Goal: Information Seeking & Learning: Find specific fact

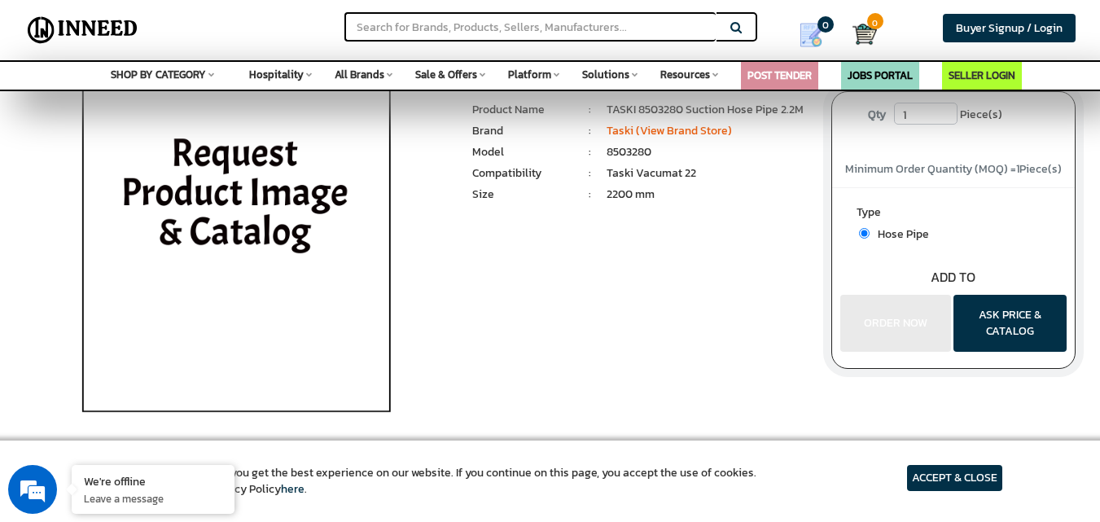
click at [274, 182] on img at bounding box center [236, 253] width 380 height 407
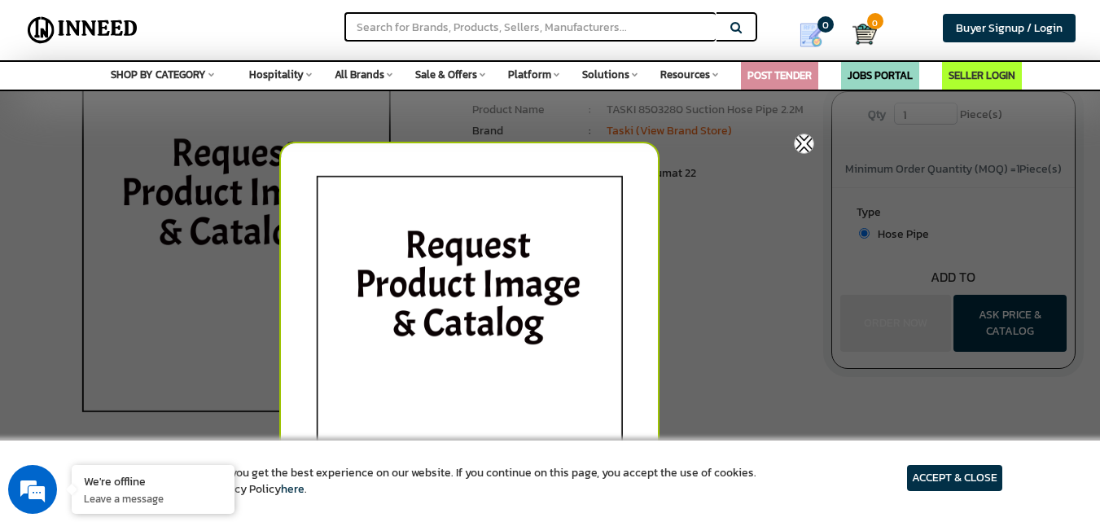
scroll to position [326, 0]
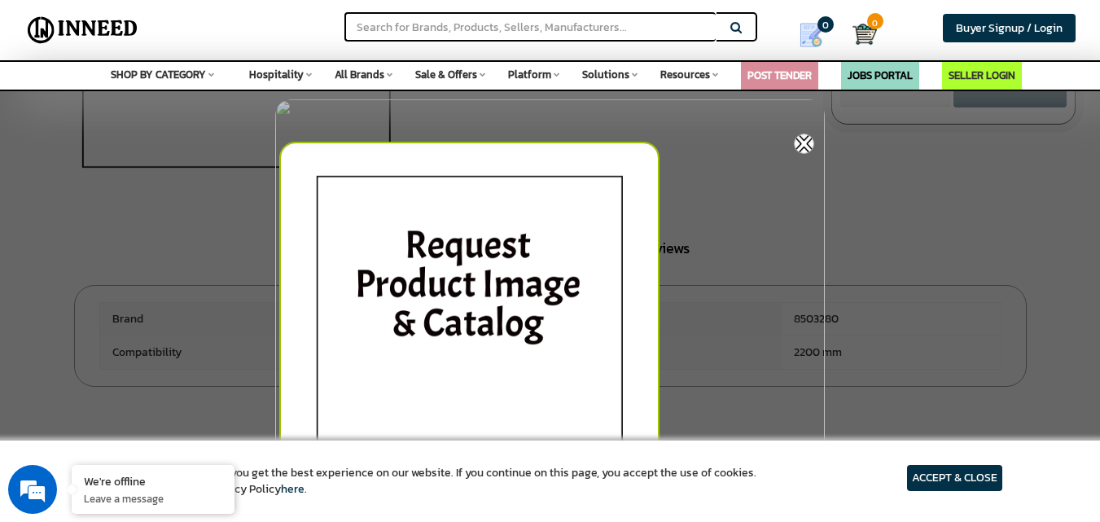
click at [498, 254] on img at bounding box center [469, 345] width 380 height 407
click at [505, 250] on img at bounding box center [469, 345] width 380 height 407
click at [506, 250] on img at bounding box center [469, 345] width 380 height 407
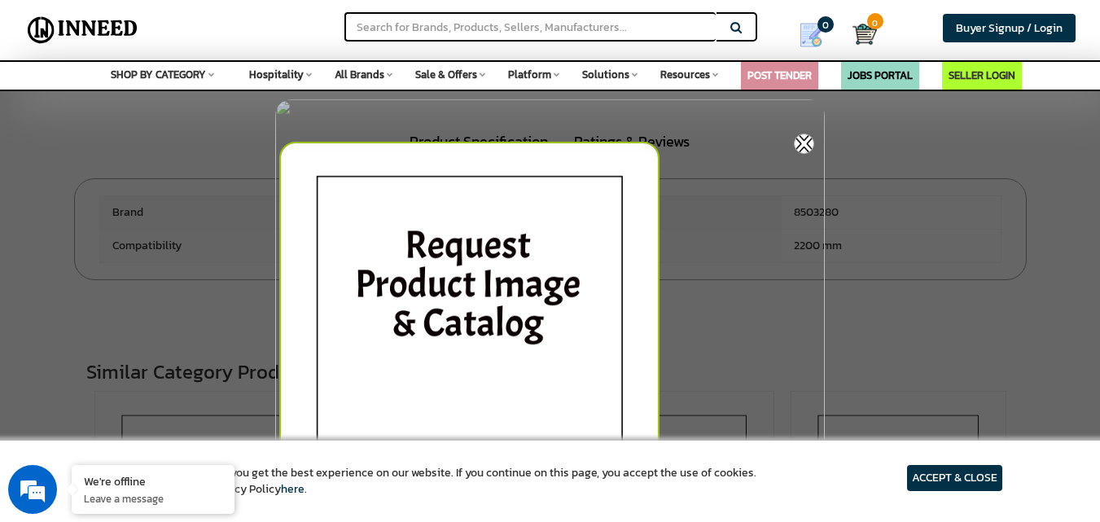
scroll to position [652, 0]
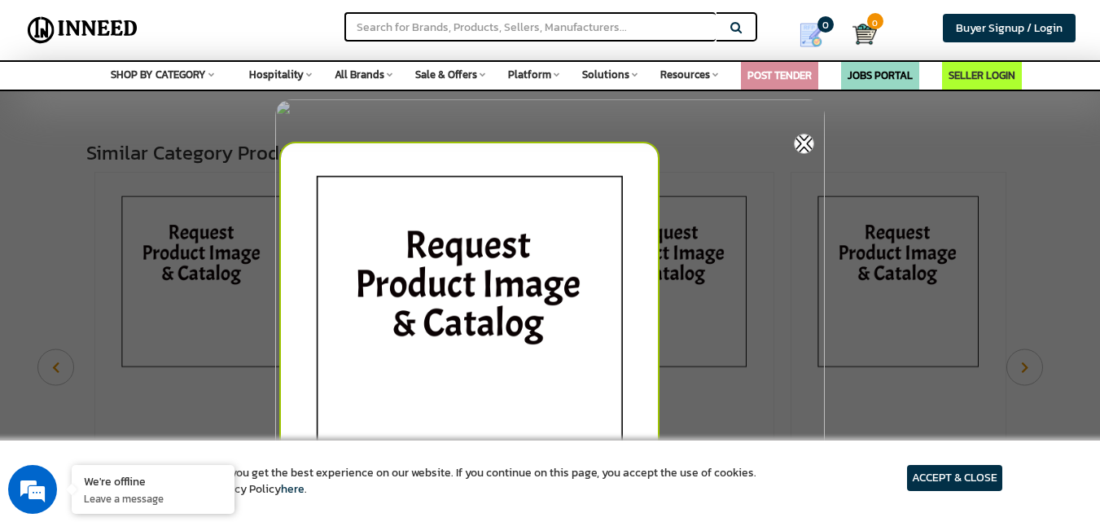
click at [803, 138] on img at bounding box center [804, 144] width 20 height 20
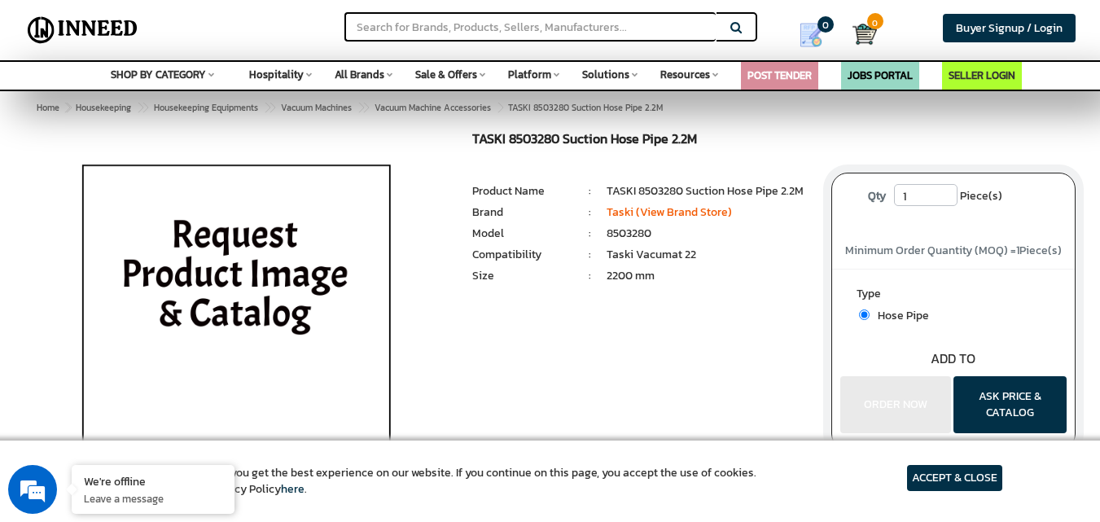
scroll to position [0, 0]
click at [748, 277] on li "2200 mm" at bounding box center [707, 276] width 200 height 16
click at [735, 191] on li "TASKI 8503280 Suction Hose Pipe 2.2M" at bounding box center [707, 191] width 200 height 16
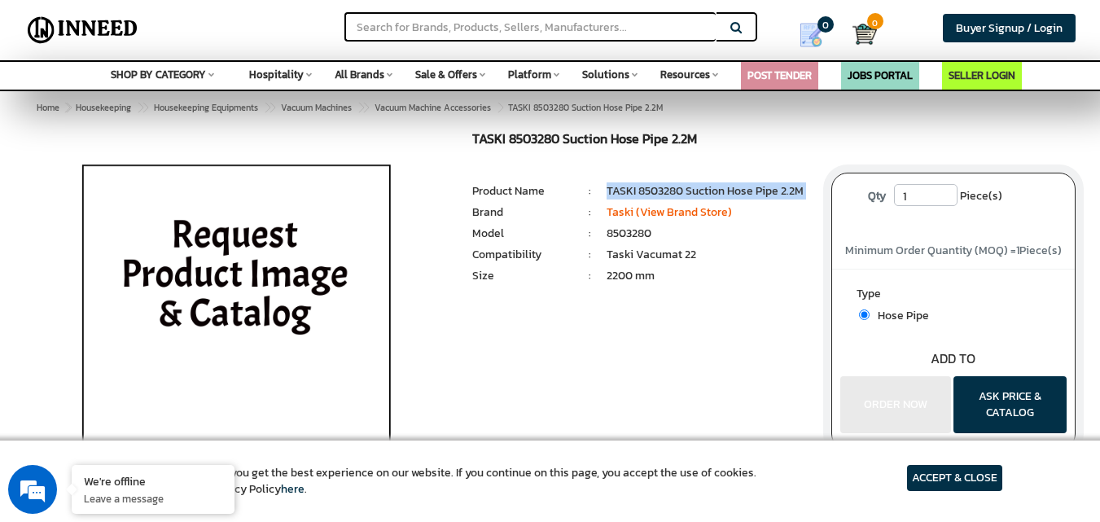
copy li "TASKI 8503280 Suction Hose Pipe 2.2M"
